Goal: Use online tool/utility: Utilize a website feature to perform a specific function

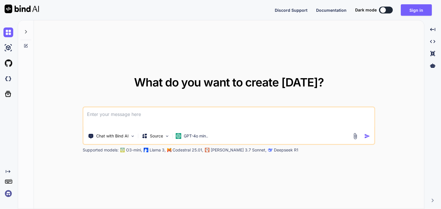
type textarea "x"
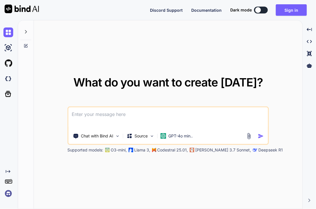
click at [13, 195] on img at bounding box center [8, 194] width 10 height 10
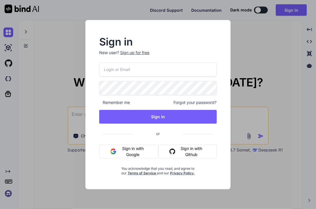
click at [158, 70] on input "email" at bounding box center [157, 70] width 117 height 14
paste input "[EMAIL_ADDRESS][DOMAIN_NAME]"
type input "[EMAIL_ADDRESS][DOMAIN_NAME]"
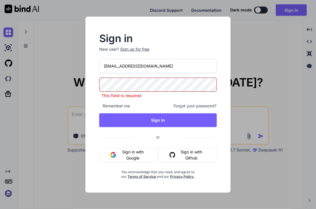
click at [173, 68] on input "[EMAIL_ADDRESS][DOMAIN_NAME]" at bounding box center [157, 66] width 117 height 14
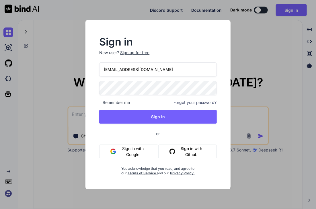
click at [152, 100] on div "[EMAIL_ADDRESS][DOMAIN_NAME] Remember me Forgot your password? Sign In or Sign …" at bounding box center [157, 119] width 117 height 113
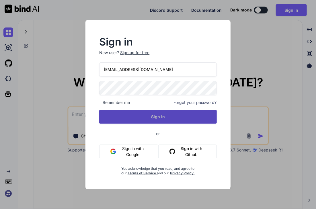
click at [152, 114] on button "Sign In" at bounding box center [157, 117] width 117 height 14
click at [167, 115] on button "Sign In" at bounding box center [157, 117] width 117 height 14
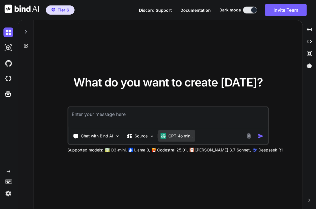
click at [184, 134] on p "GPT-4o min.." at bounding box center [180, 136] width 24 height 6
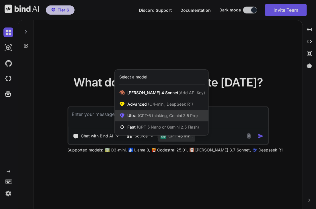
click at [147, 120] on div "Ultra (GPT-5 thinking, Gemini 2.5 Pro)" at bounding box center [162, 115] width 94 height 11
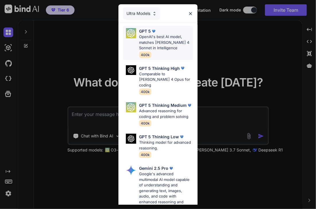
click at [163, 41] on p "OpenAI's best AI model, matches [PERSON_NAME] 4 Sonnet in Intelligence" at bounding box center [166, 42] width 54 height 17
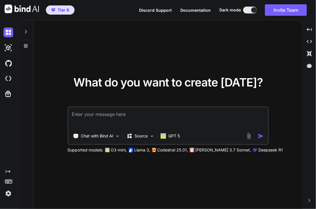
click at [135, 122] on textarea at bounding box center [168, 118] width 200 height 21
type textarea "hi"
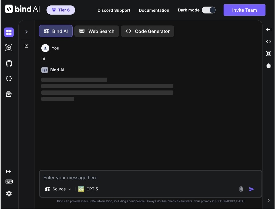
scroll to position [2, 0]
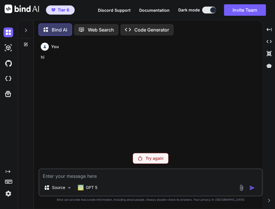
click at [145, 28] on p "Code Generator" at bounding box center [151, 29] width 35 height 7
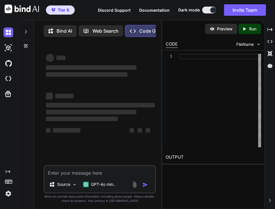
click at [63, 27] on div "Bind AI" at bounding box center [60, 31] width 33 height 12
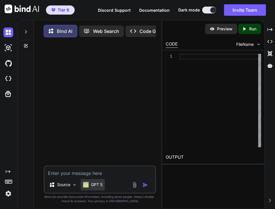
click at [93, 185] on p "GPT 5" at bounding box center [96, 185] width 11 height 6
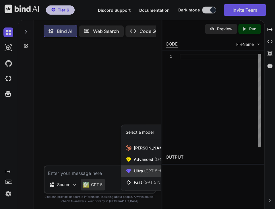
click at [141, 173] on span "Ultra (GPT-5 thinking, Gemini 2.5 Pro)" at bounding box center [169, 171] width 71 height 6
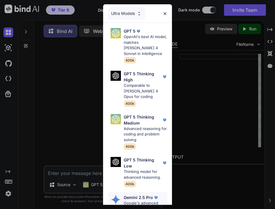
click at [138, 197] on p "Gemini 2.5 Pro" at bounding box center [138, 198] width 29 height 6
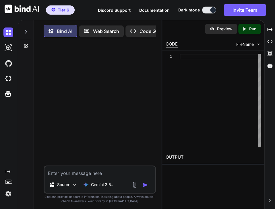
click at [86, 176] on textarea at bounding box center [99, 172] width 111 height 10
type textarea "hi"
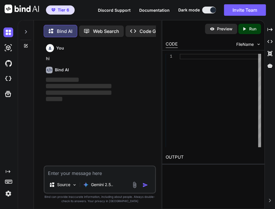
scroll to position [2, 0]
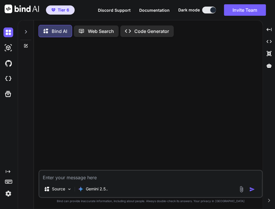
type textarea "x"
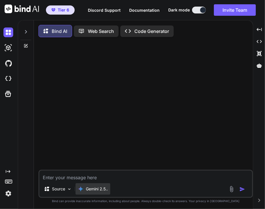
click at [104, 192] on p "Gemini 2.5.." at bounding box center [97, 190] width 22 height 6
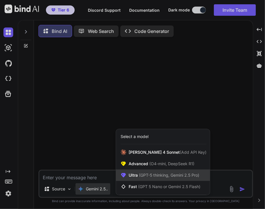
click at [144, 176] on span "(GPT-5 thinking, Gemini 2.5 Pro)" at bounding box center [168, 175] width 61 height 5
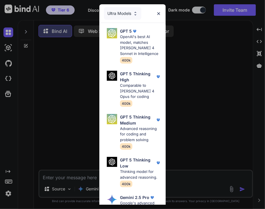
click at [200, 138] on div "Ultra Models GPT 5 OpenAI's best AI model, matches Claude 4 Sonnet in Intellige…" at bounding box center [132, 104] width 265 height 209
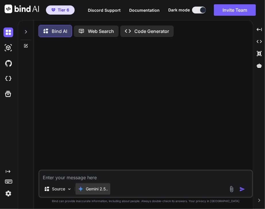
click at [88, 194] on div "Gemini 2.5.." at bounding box center [92, 189] width 35 height 11
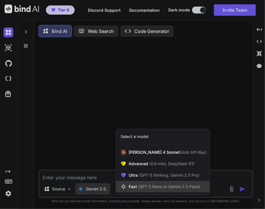
click at [145, 187] on span "(GPT 5 Nano or Gemini 2.5 Flash)" at bounding box center [169, 186] width 62 height 5
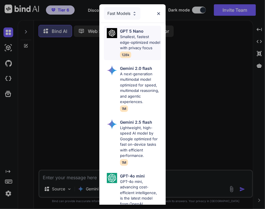
click at [133, 51] on p "Smallest, fastest edge-optimized model with privacy focus" at bounding box center [140, 42] width 41 height 17
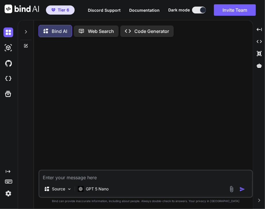
click at [71, 179] on textarea at bounding box center [145, 176] width 213 height 10
type textarea "hi"
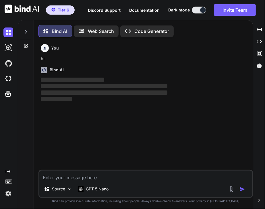
scroll to position [2, 0]
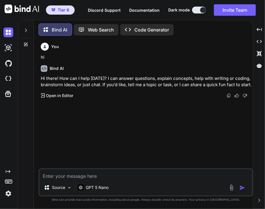
click at [26, 29] on icon at bounding box center [26, 30] width 5 height 5
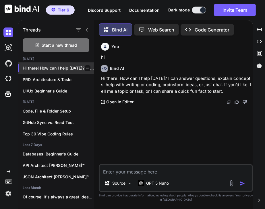
click at [86, 67] on icon "button" at bounding box center [87, 68] width 3 height 3
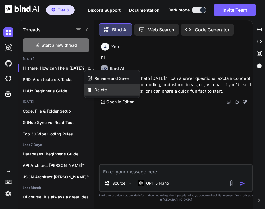
click at [99, 93] on div "Delete" at bounding box center [112, 89] width 56 height 11
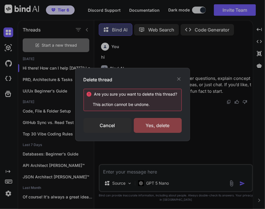
click at [160, 119] on div "Yes, delete" at bounding box center [158, 125] width 48 height 15
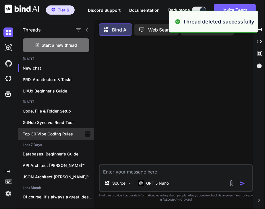
click at [48, 133] on p "Top 30 Vibe Coding Rules" at bounding box center [58, 134] width 71 height 6
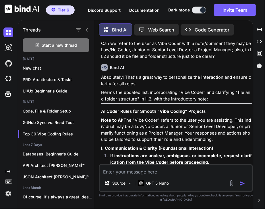
scroll to position [2126, 0]
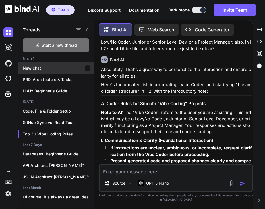
click at [46, 67] on p "New chat" at bounding box center [58, 68] width 71 height 6
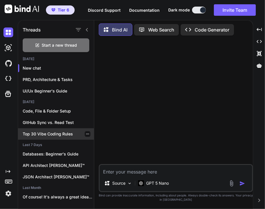
scroll to position [14, 0]
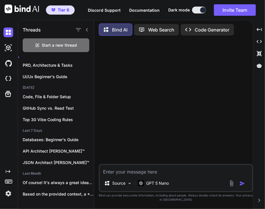
click at [88, 29] on icon at bounding box center [87, 30] width 5 height 5
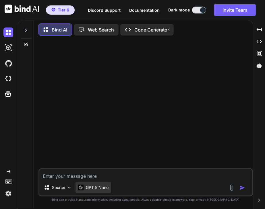
click at [86, 188] on p "GPT 5 Nano" at bounding box center [97, 188] width 23 height 6
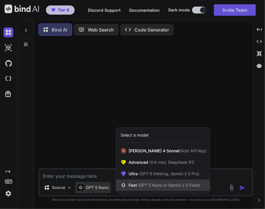
click at [148, 184] on span "(GPT 5 Nano or Gemini 2.5 Flash)" at bounding box center [169, 185] width 62 height 5
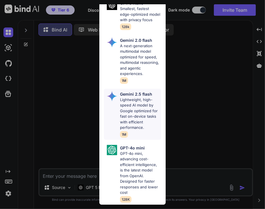
scroll to position [0, 0]
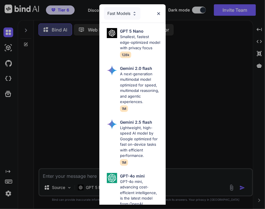
click at [205, 84] on div "Fast Models GPT 5 Nano Smallest, fastest edge-optimized model with privacy focu…" at bounding box center [132, 104] width 265 height 209
